Goal: Information Seeking & Learning: Learn about a topic

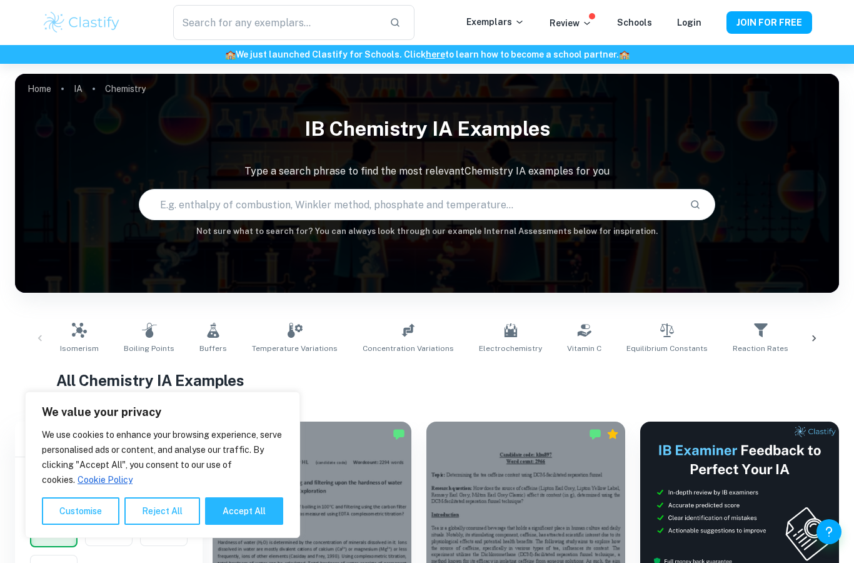
click at [241, 511] on button "Accept All" at bounding box center [244, 511] width 78 height 28
checkbox input "true"
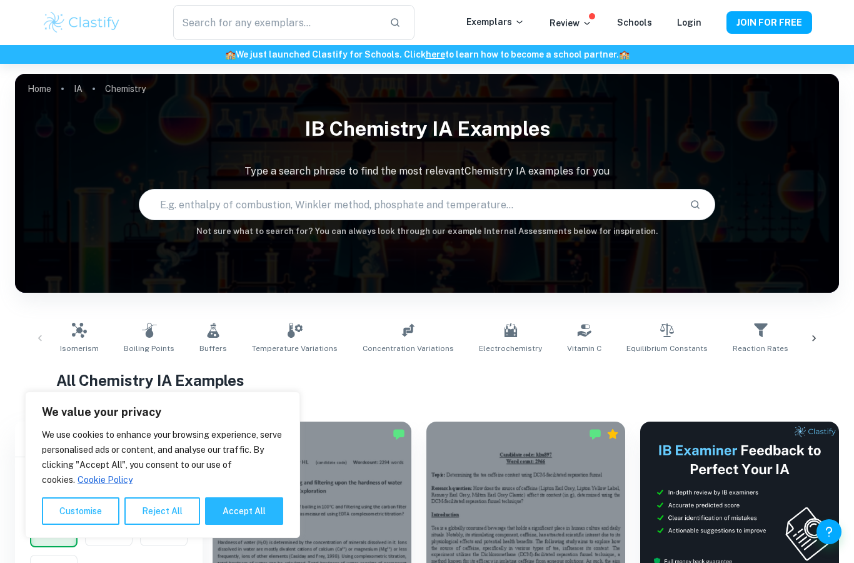
checkbox input "true"
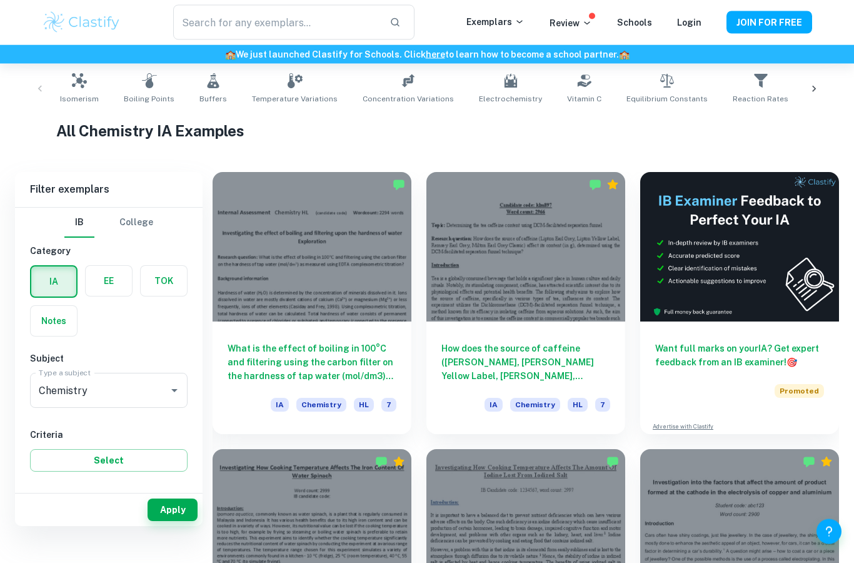
scroll to position [249, 0]
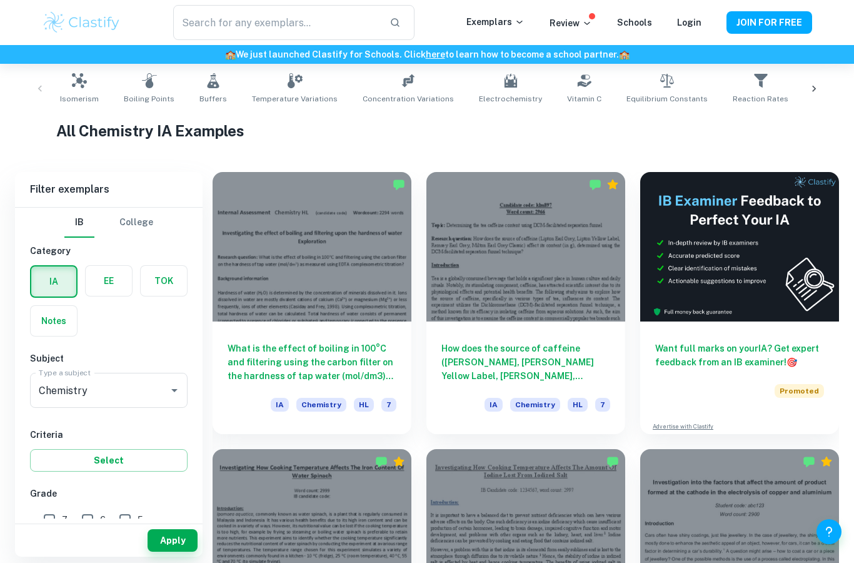
click at [51, 521] on input "7" at bounding box center [49, 519] width 25 height 25
checkbox input "true"
click at [139, 456] on button "Select" at bounding box center [109, 460] width 158 height 23
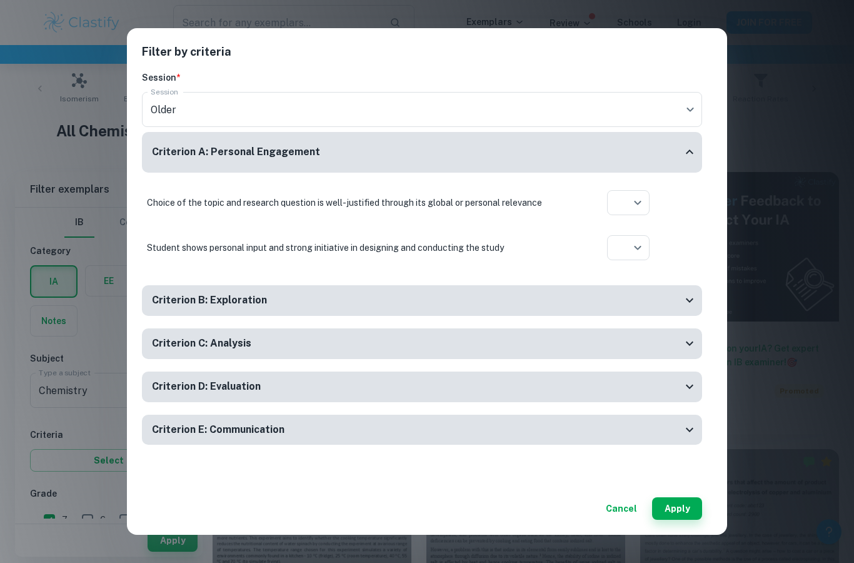
click at [674, 519] on button "Apply" at bounding box center [677, 508] width 50 height 23
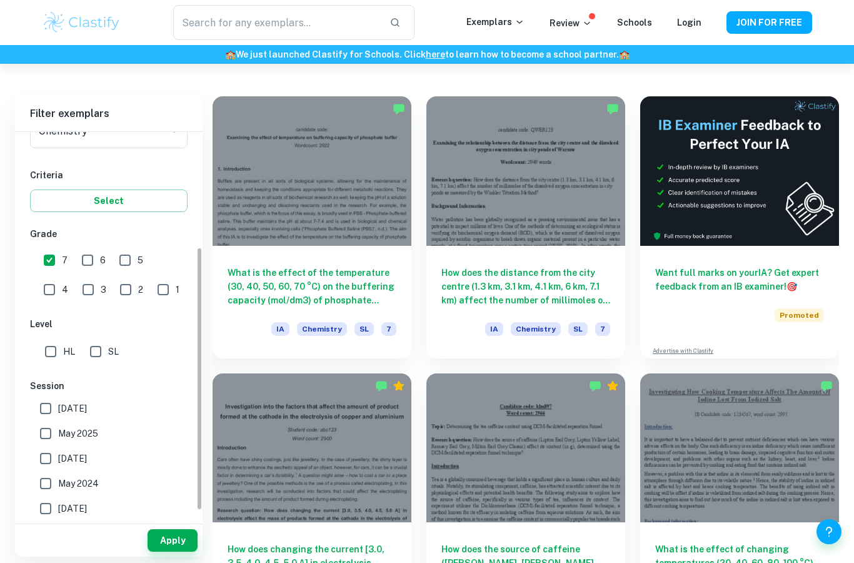
scroll to position [222, 0]
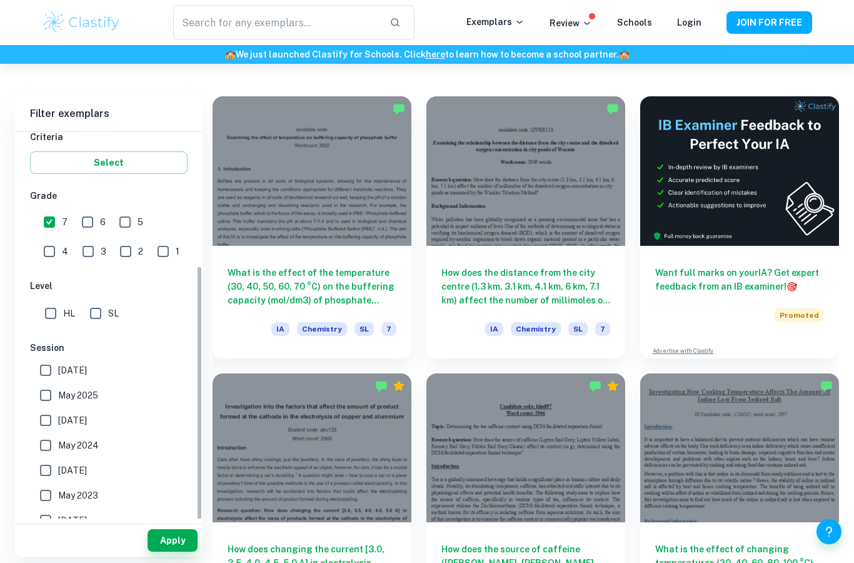
click at [53, 315] on input "HL" at bounding box center [50, 313] width 25 height 25
checkbox input "true"
click at [45, 373] on input "[DATE]" at bounding box center [45, 370] width 25 height 25
checkbox input "true"
click at [51, 399] on input "May 2025" at bounding box center [45, 395] width 25 height 25
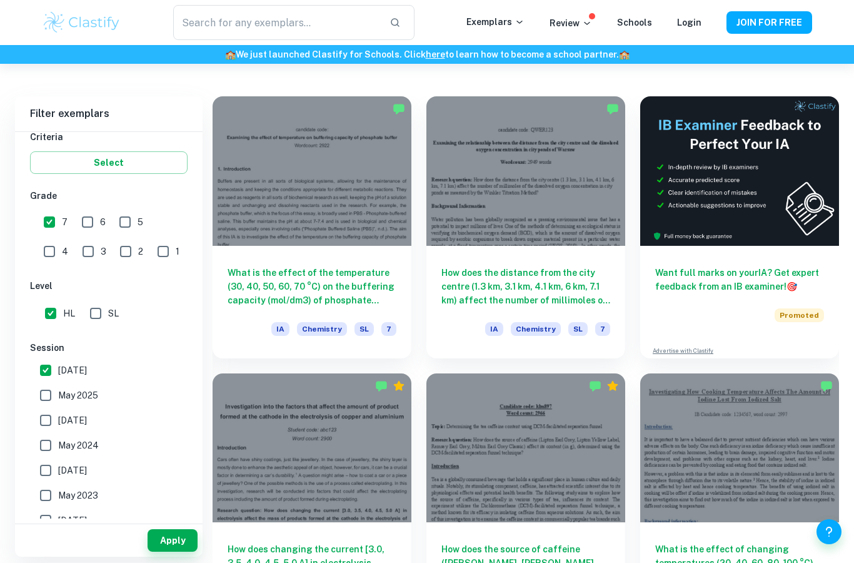
checkbox input "true"
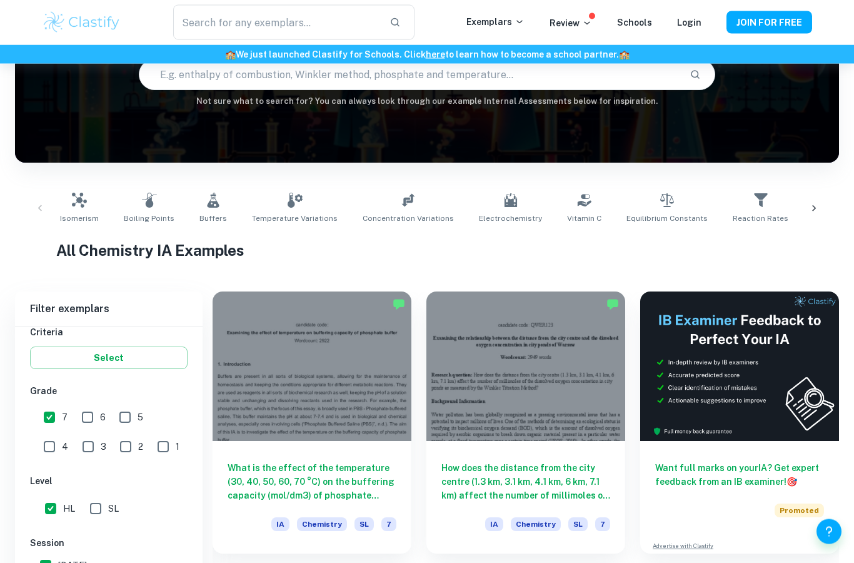
scroll to position [0, 0]
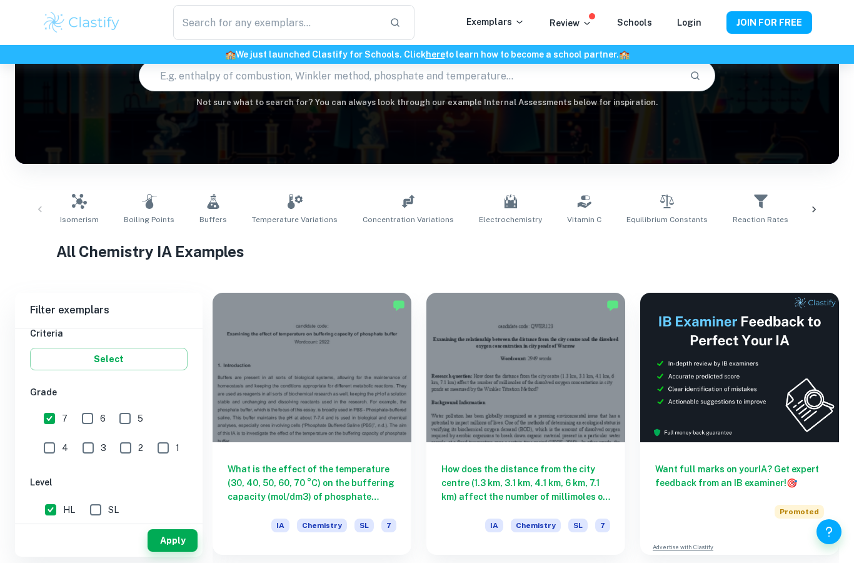
click at [176, 551] on button "Apply" at bounding box center [173, 540] width 50 height 23
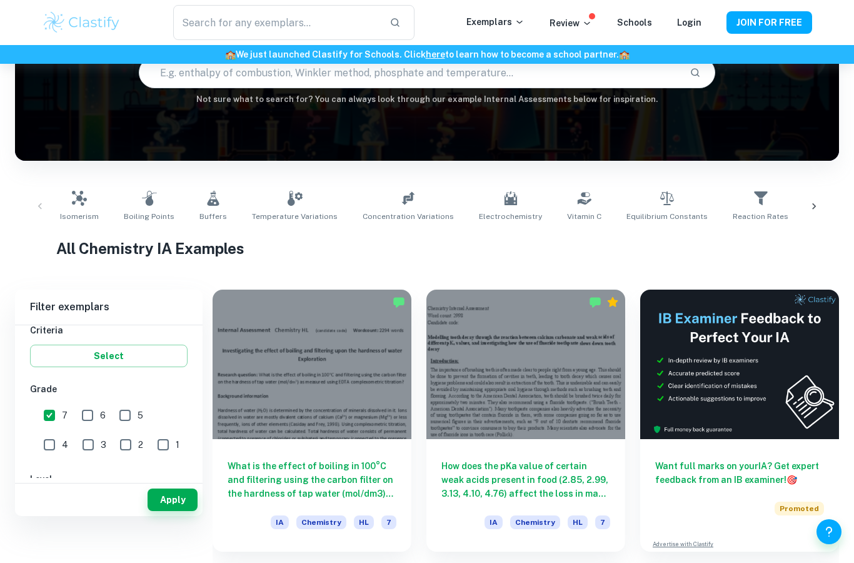
scroll to position [162, 0]
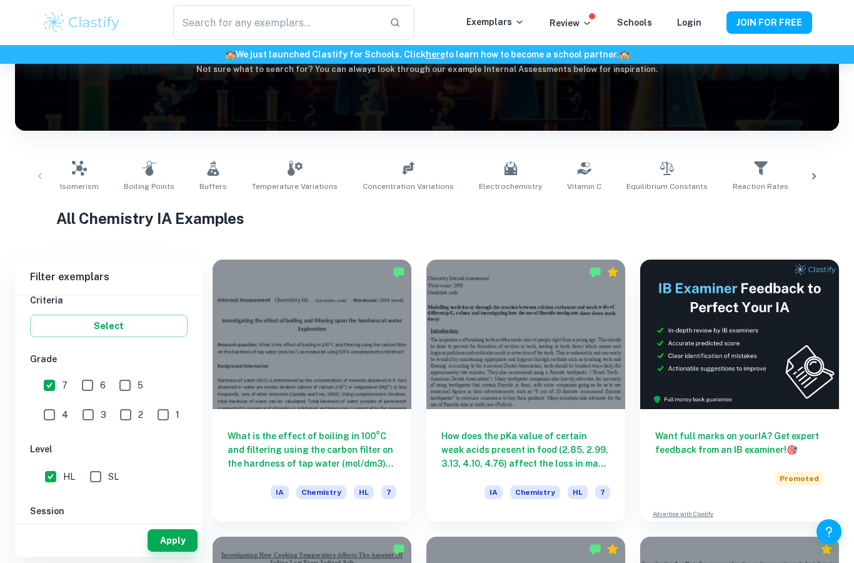
click at [325, 443] on h6 "What is the effect of boiling in 100°C and filtering using the carbon filter on…" at bounding box center [312, 449] width 169 height 41
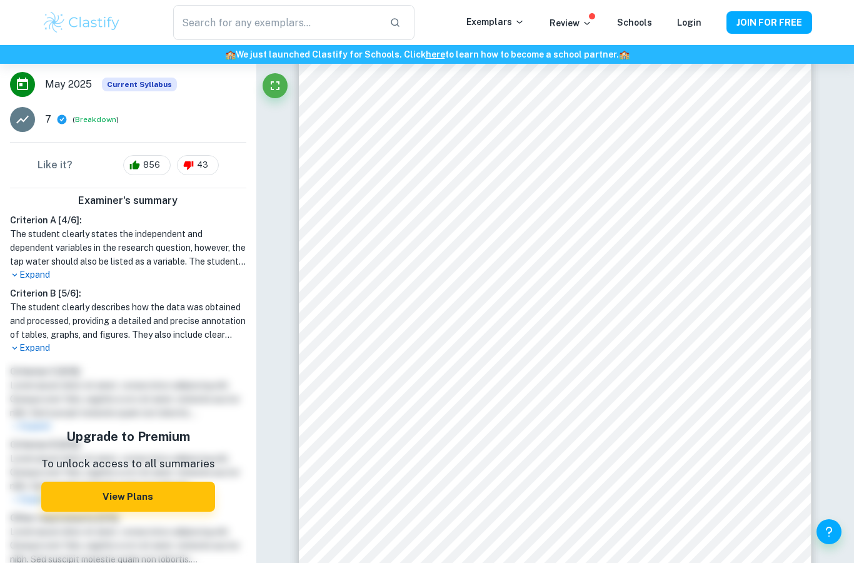
scroll to position [263, 0]
click at [33, 347] on p "Expand" at bounding box center [128, 347] width 236 height 13
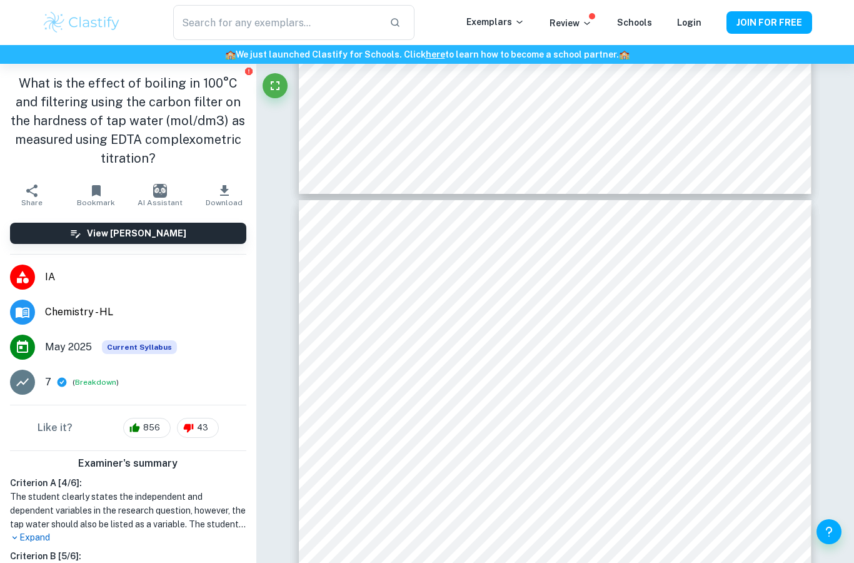
scroll to position [0, 0]
click at [37, 86] on h1 "What is the effect of boiling in 100°C and filtering using the carbon filter on…" at bounding box center [128, 121] width 236 height 94
click at [36, 85] on h1 "What is the effect of boiling in 100°C and filtering using the carbon filter on…" at bounding box center [128, 121] width 236 height 94
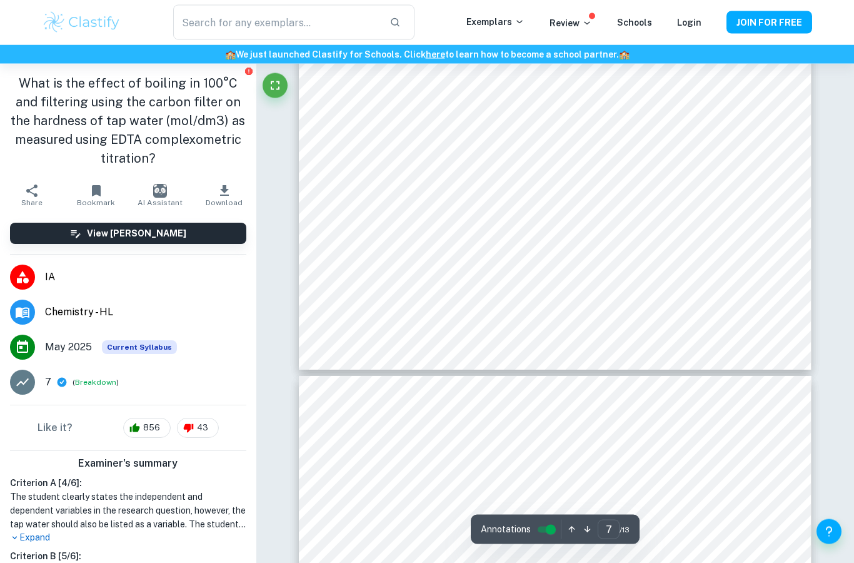
scroll to position [4978, 0]
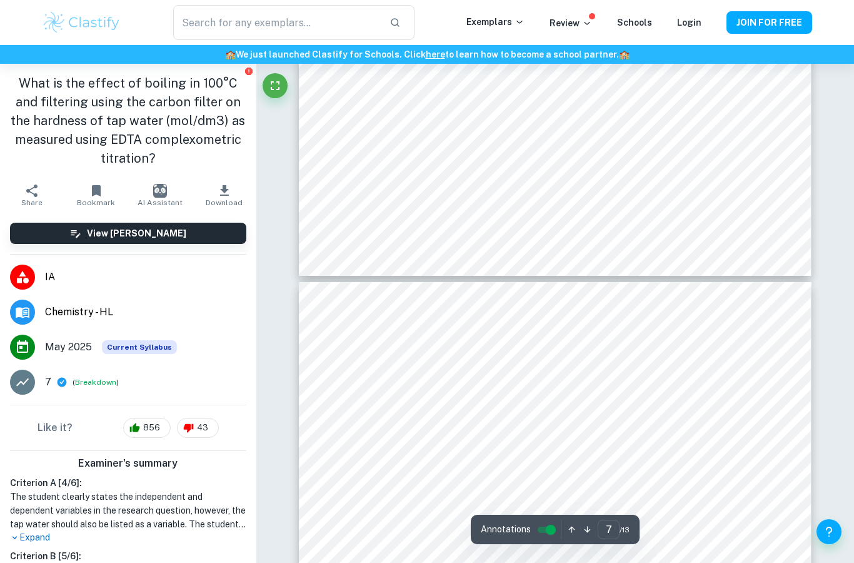
type input "6"
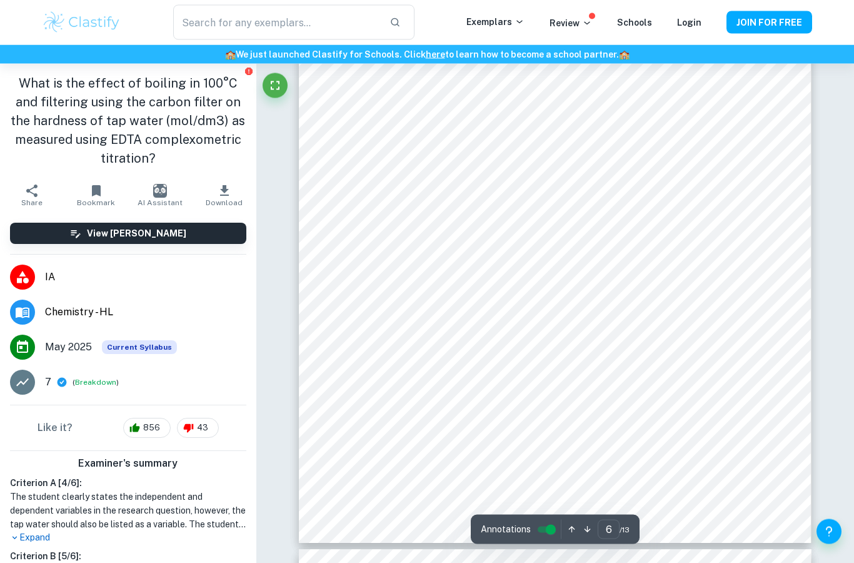
scroll to position [4073, 0]
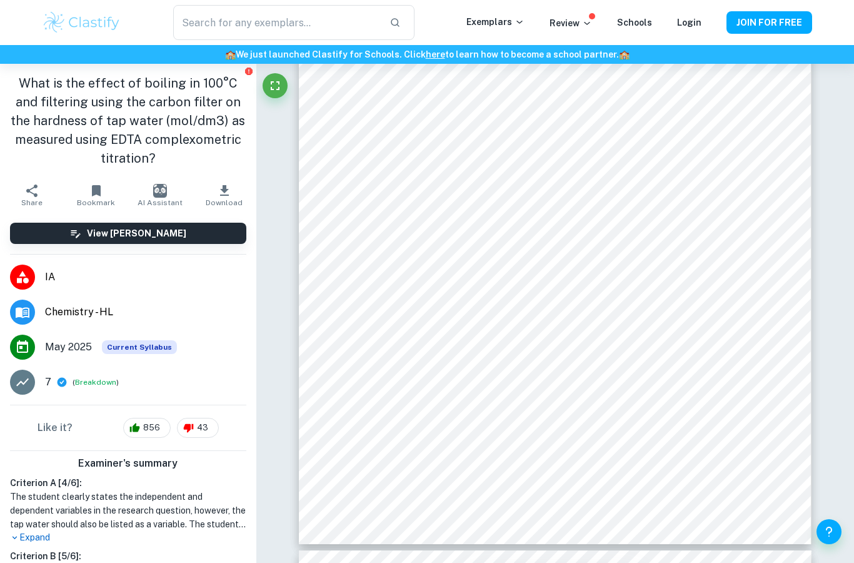
click at [513, 28] on p "Exemplars" at bounding box center [495, 22] width 58 height 14
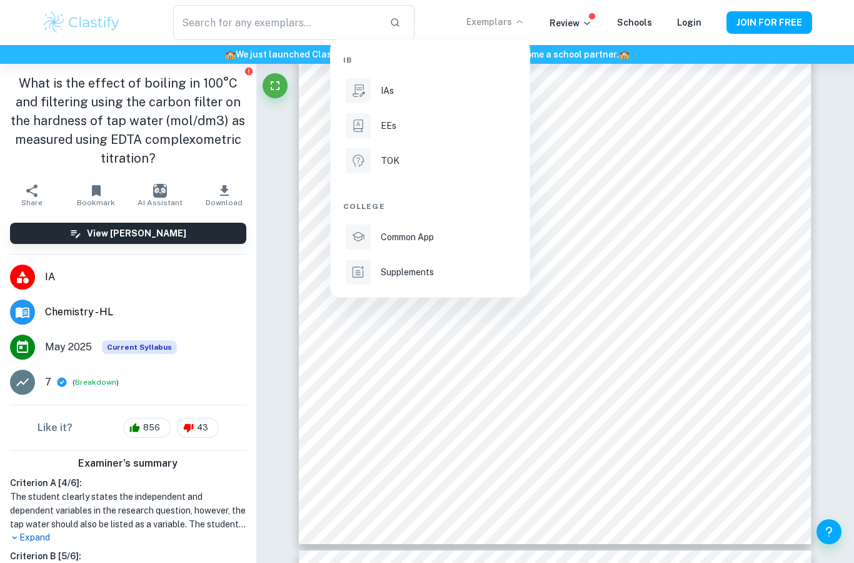
click at [388, 93] on p "IAs" at bounding box center [387, 91] width 13 height 14
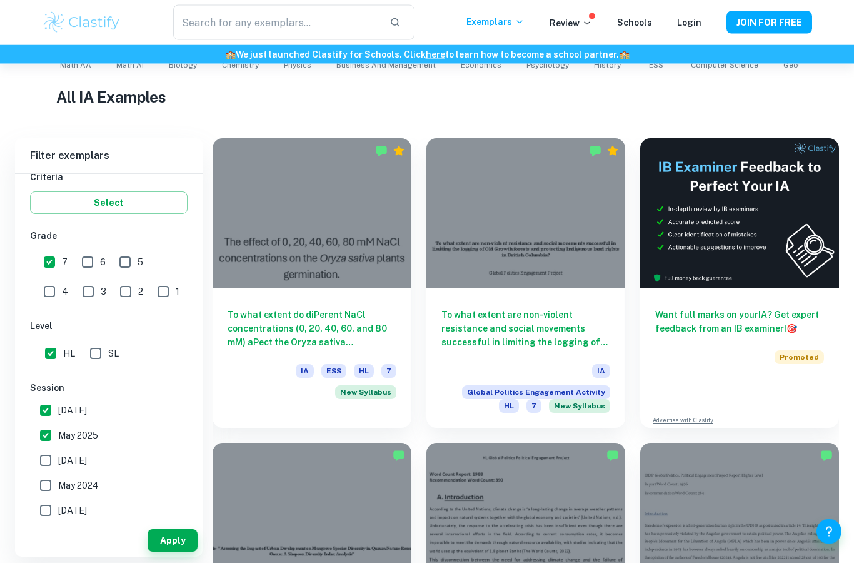
scroll to position [283, 0]
